Goal: Check status: Check status

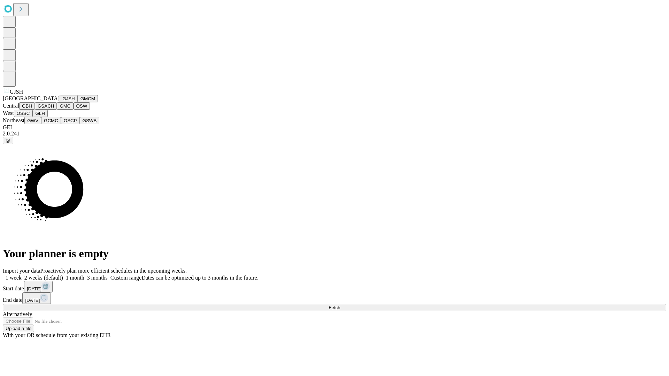
click at [60, 102] on button "GJSH" at bounding box center [69, 98] width 18 height 7
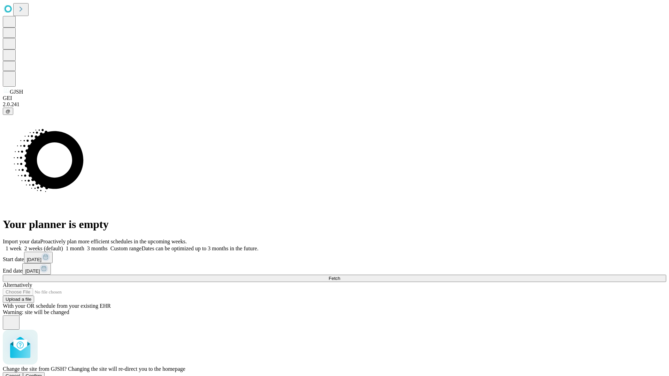
click at [42, 373] on span "Confirm" at bounding box center [34, 375] width 16 height 5
click at [22, 246] on label "1 week" at bounding box center [12, 249] width 19 height 6
click at [340, 276] on span "Fetch" at bounding box center [334, 278] width 11 height 5
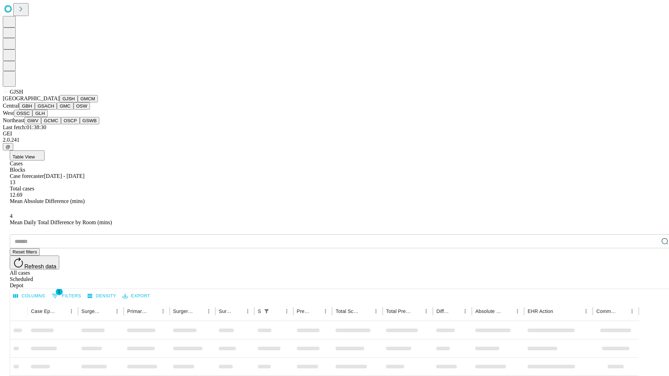
click at [78, 102] on button "GMCM" at bounding box center [88, 98] width 20 height 7
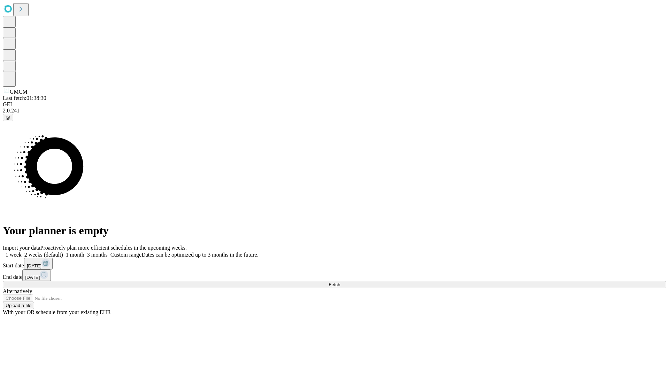
click at [22, 252] on label "1 week" at bounding box center [12, 255] width 19 height 6
click at [340, 282] on span "Fetch" at bounding box center [334, 284] width 11 height 5
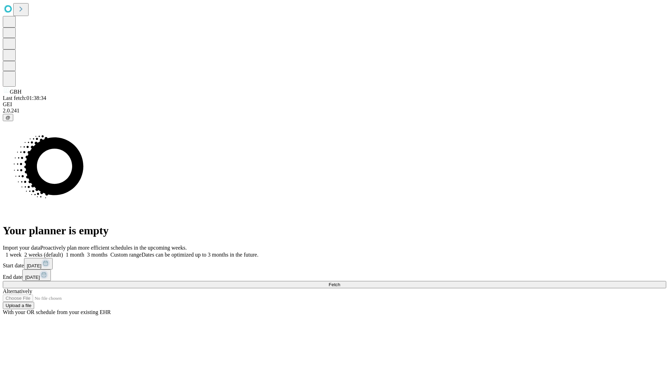
click at [22, 252] on label "1 week" at bounding box center [12, 255] width 19 height 6
click at [340, 282] on span "Fetch" at bounding box center [334, 284] width 11 height 5
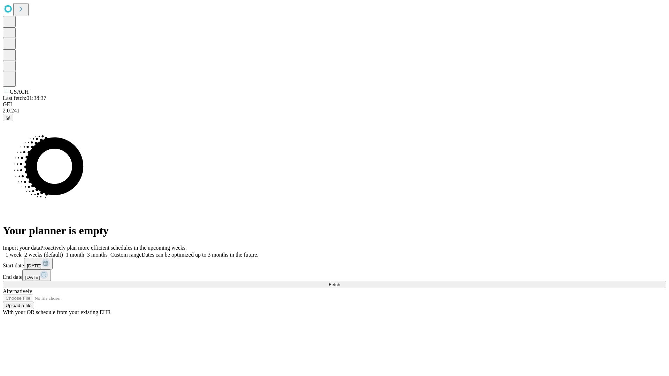
click at [22, 252] on label "1 week" at bounding box center [12, 255] width 19 height 6
click at [340, 282] on span "Fetch" at bounding box center [334, 284] width 11 height 5
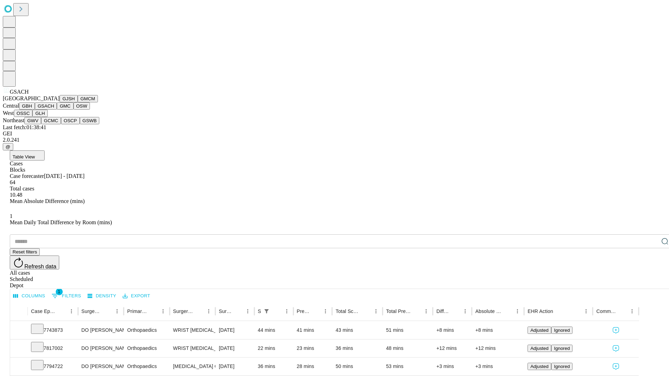
click at [57, 110] on button "GMC" at bounding box center [65, 105] width 16 height 7
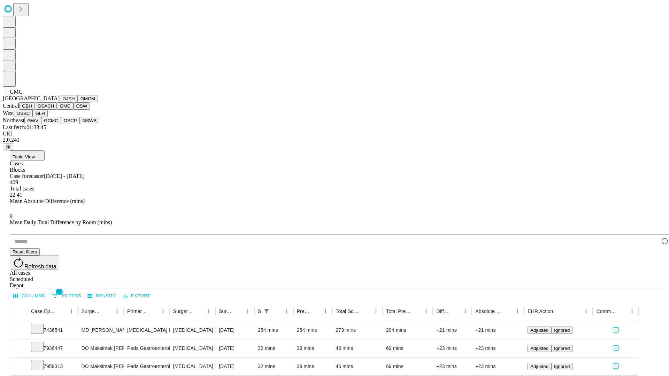
click at [74, 110] on button "OSW" at bounding box center [82, 105] width 17 height 7
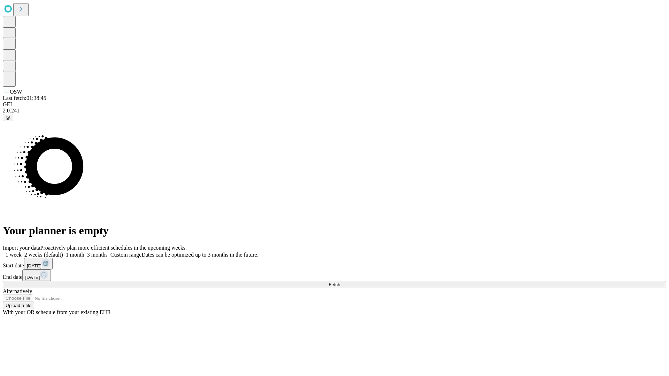
click at [22, 252] on label "1 week" at bounding box center [12, 255] width 19 height 6
click at [340, 282] on span "Fetch" at bounding box center [334, 284] width 11 height 5
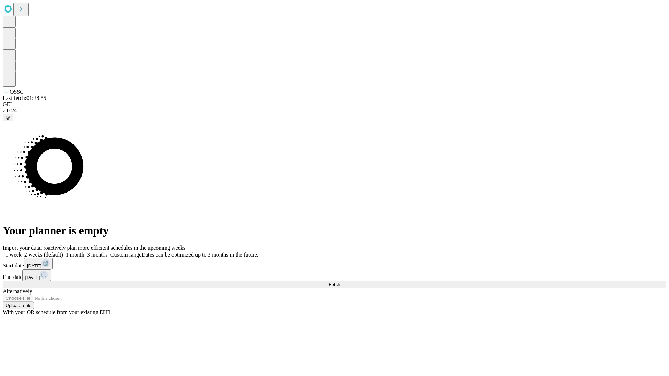
click at [340, 282] on span "Fetch" at bounding box center [334, 284] width 11 height 5
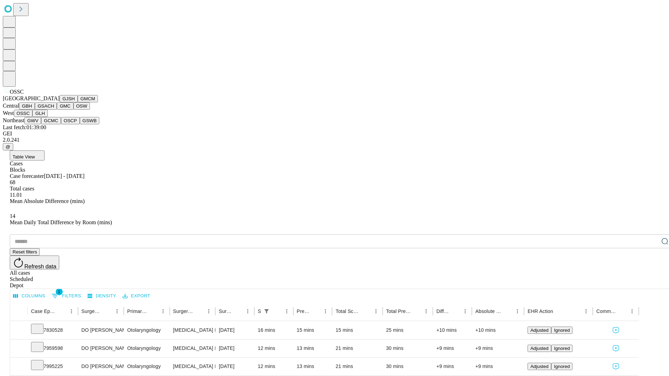
click at [47, 117] on button "GLH" at bounding box center [39, 113] width 15 height 7
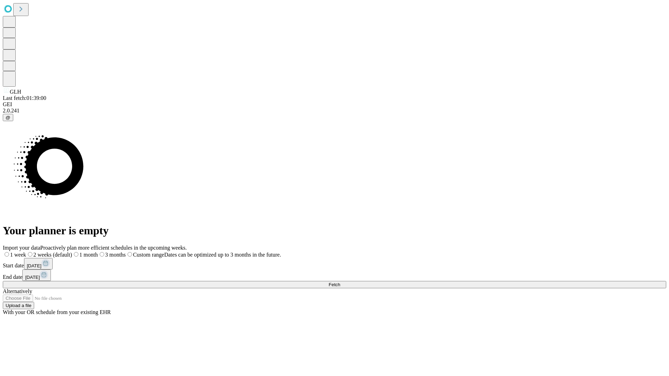
click at [26, 252] on label "1 week" at bounding box center [14, 255] width 23 height 6
click at [340, 282] on span "Fetch" at bounding box center [334, 284] width 11 height 5
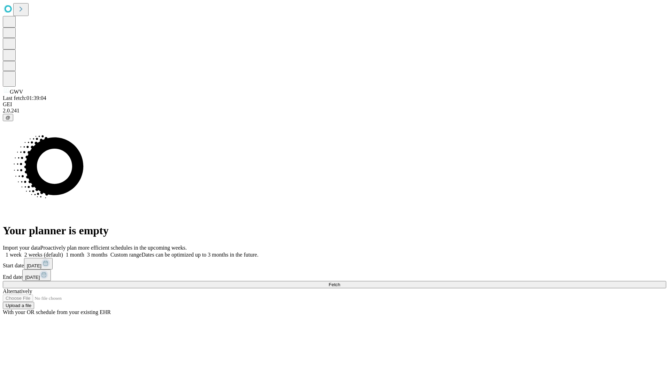
click at [22, 252] on label "1 week" at bounding box center [12, 255] width 19 height 6
click at [340, 282] on span "Fetch" at bounding box center [334, 284] width 11 height 5
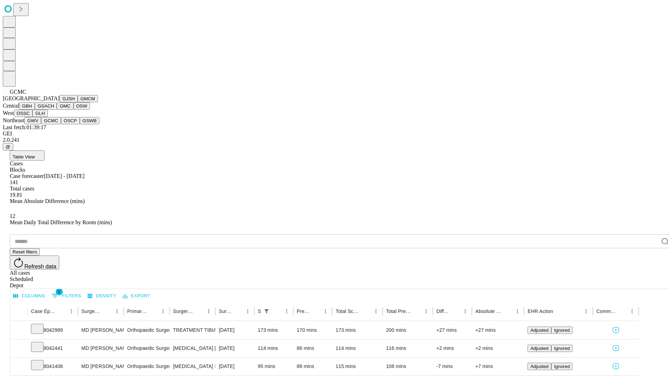
click at [61, 124] on button "OSCP" at bounding box center [70, 120] width 19 height 7
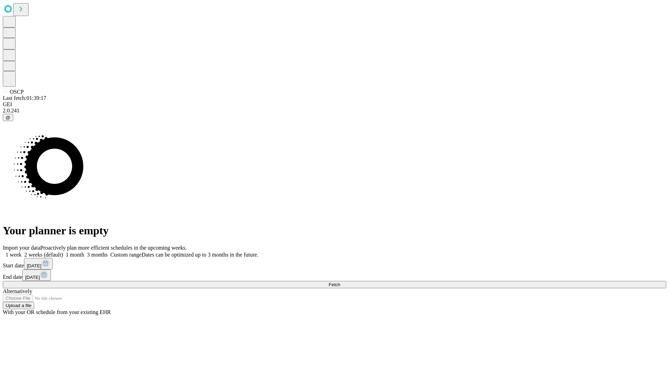
click at [22, 252] on label "1 week" at bounding box center [12, 255] width 19 height 6
click at [340, 282] on span "Fetch" at bounding box center [334, 284] width 11 height 5
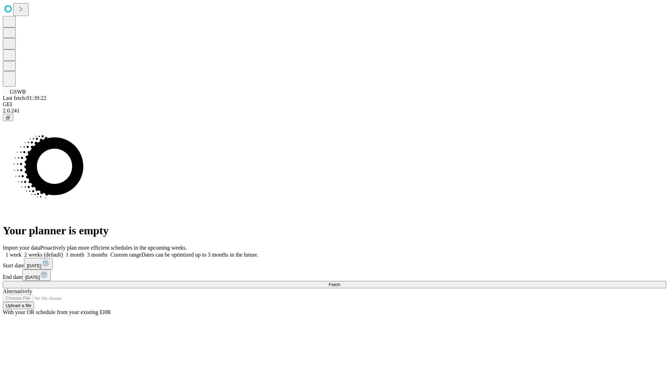
click at [340, 282] on span "Fetch" at bounding box center [334, 284] width 11 height 5
